Goal: Task Accomplishment & Management: Manage account settings

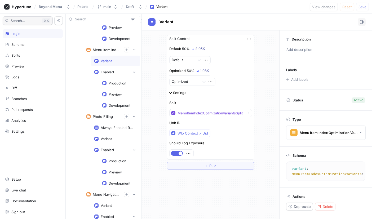
scroll to position [1195, 0]
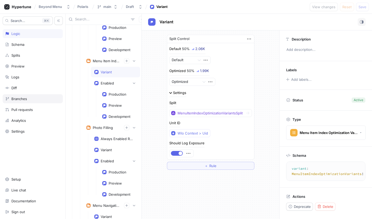
click at [23, 98] on div "Branches" at bounding box center [19, 99] width 16 height 4
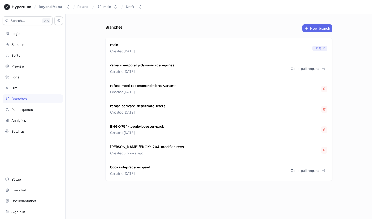
click at [145, 167] on p "books-deprecate-upsell" at bounding box center [130, 167] width 40 height 5
click at [296, 170] on span "Go to pull request" at bounding box center [306, 170] width 30 height 3
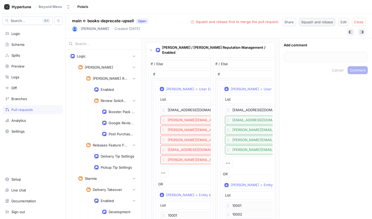
click at [313, 24] on button "Squash and rebase" at bounding box center [317, 22] width 36 height 8
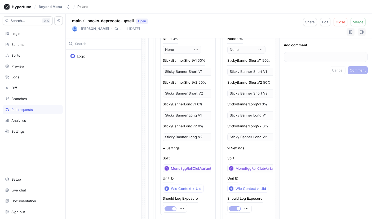
scroll to position [3981, 0]
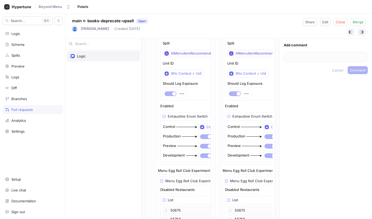
click at [78, 55] on div "Logic" at bounding box center [81, 56] width 9 height 4
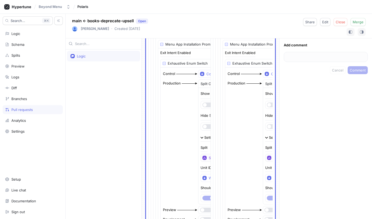
scroll to position [3037, 0]
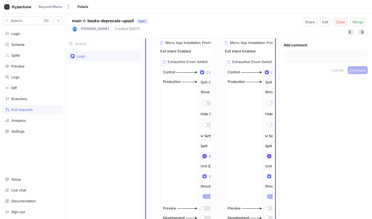
click at [338, 24] on button "Close" at bounding box center [341, 22] width 14 height 8
click at [348, 22] on span "Delete branch" at bounding box center [352, 21] width 23 height 3
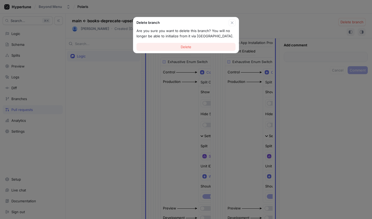
click at [188, 49] on button "Delete" at bounding box center [185, 47] width 99 height 8
